Goal: Information Seeking & Learning: Learn about a topic

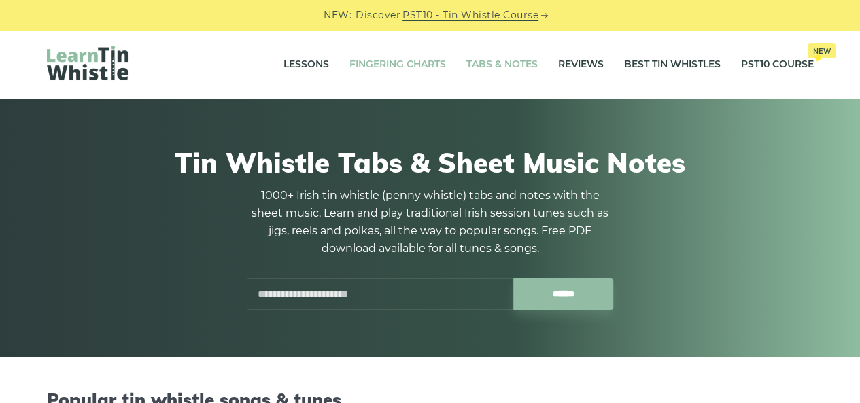
click at [408, 64] on link "Fingering Charts" at bounding box center [397, 65] width 97 height 34
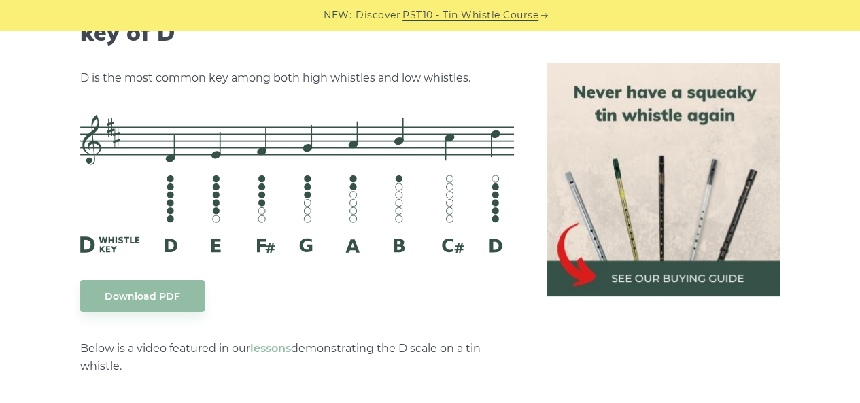
scroll to position [2175, 0]
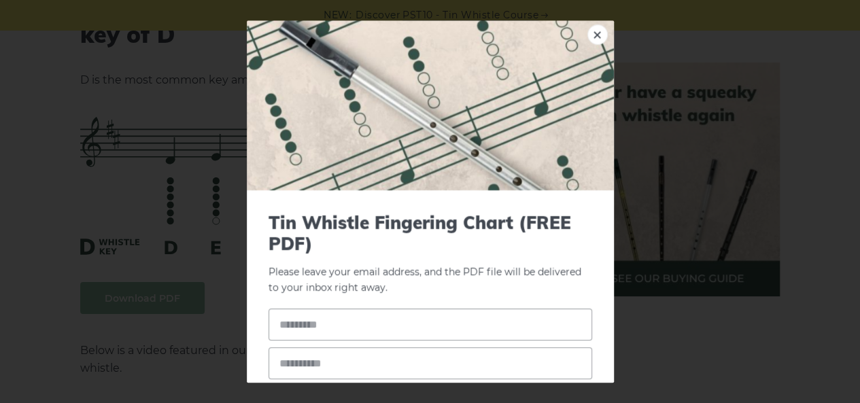
click at [587, 31] on link "×" at bounding box center [597, 34] width 20 height 20
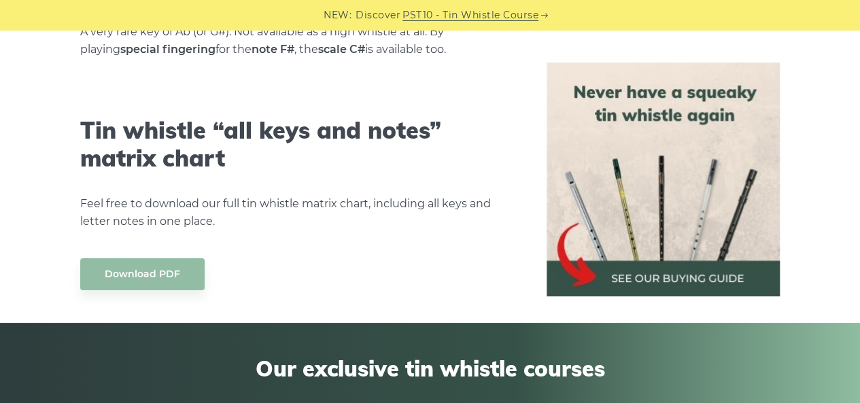
scroll to position [7613, 0]
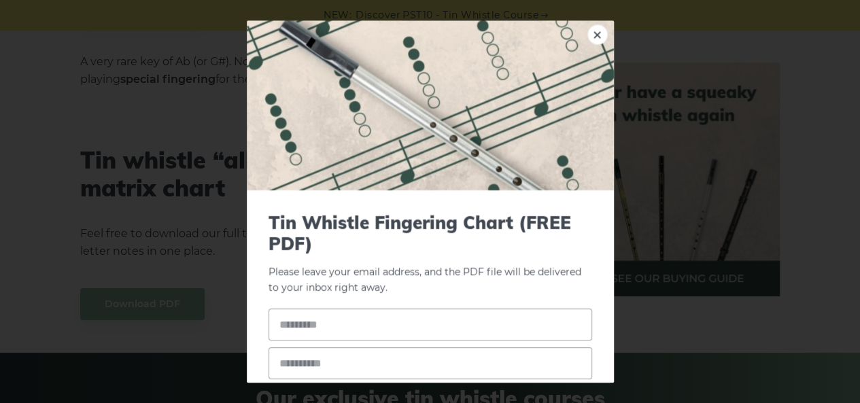
click at [307, 322] on input "text" at bounding box center [431, 325] width 324 height 32
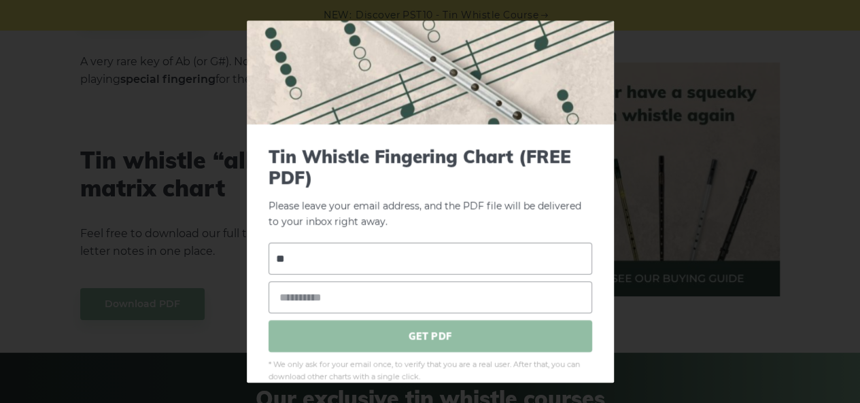
scroll to position [88, 0]
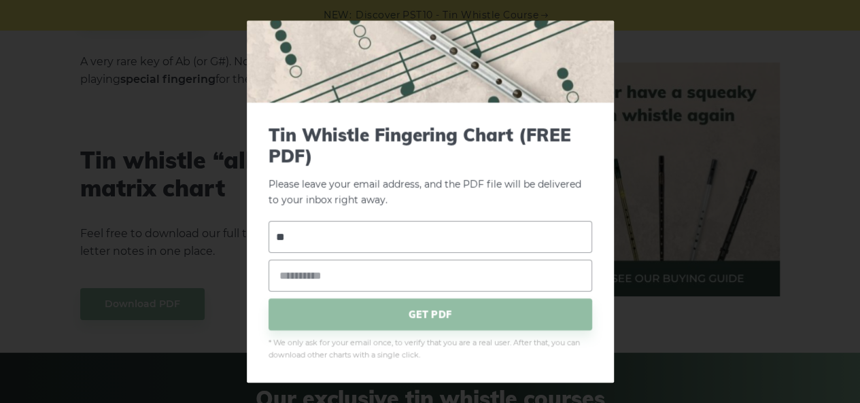
click at [356, 241] on input "**" at bounding box center [431, 238] width 324 height 32
type input "*"
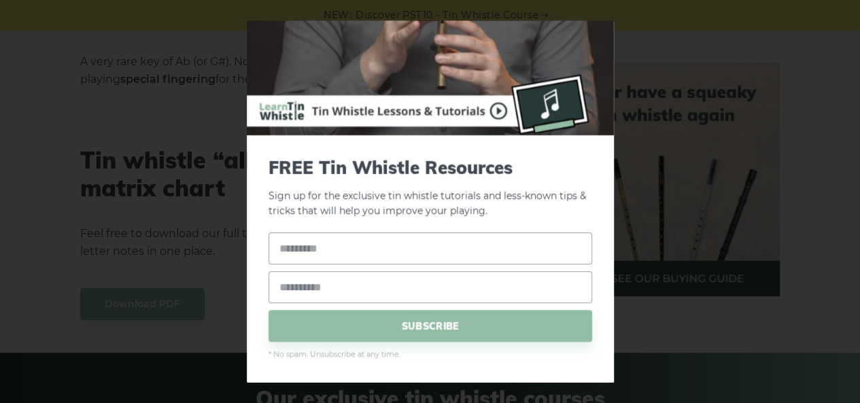
scroll to position [54, 0]
